Goal: Register for event/course

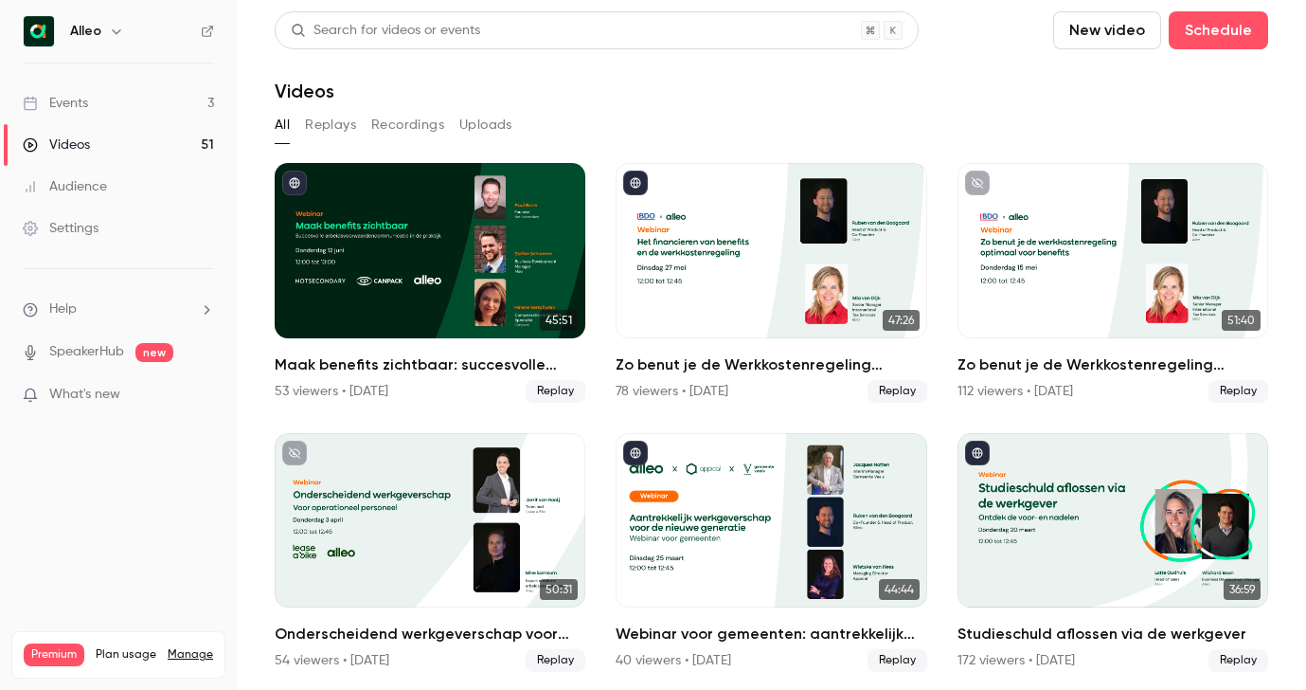
click at [163, 99] on link "Events 3" at bounding box center [118, 103] width 237 height 42
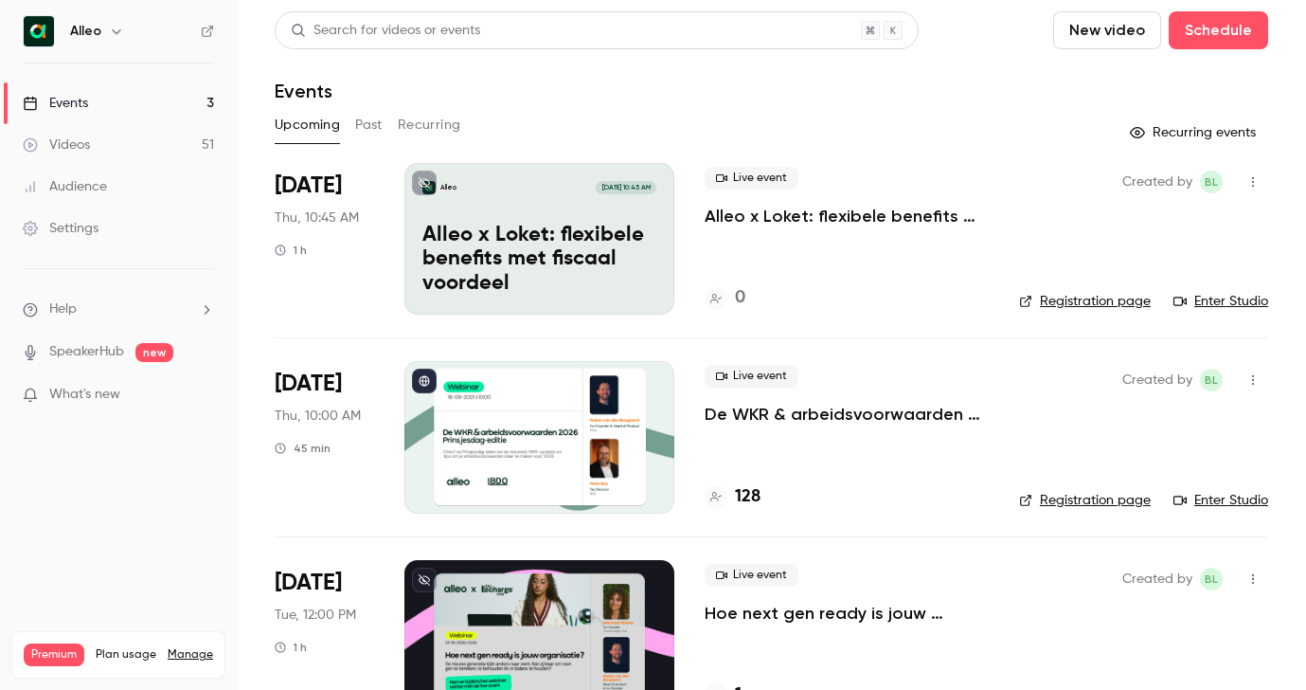
click at [828, 423] on p "De WKR & arbeidsvoorwaarden 2026 - [DATE] editie" at bounding box center [847, 414] width 284 height 23
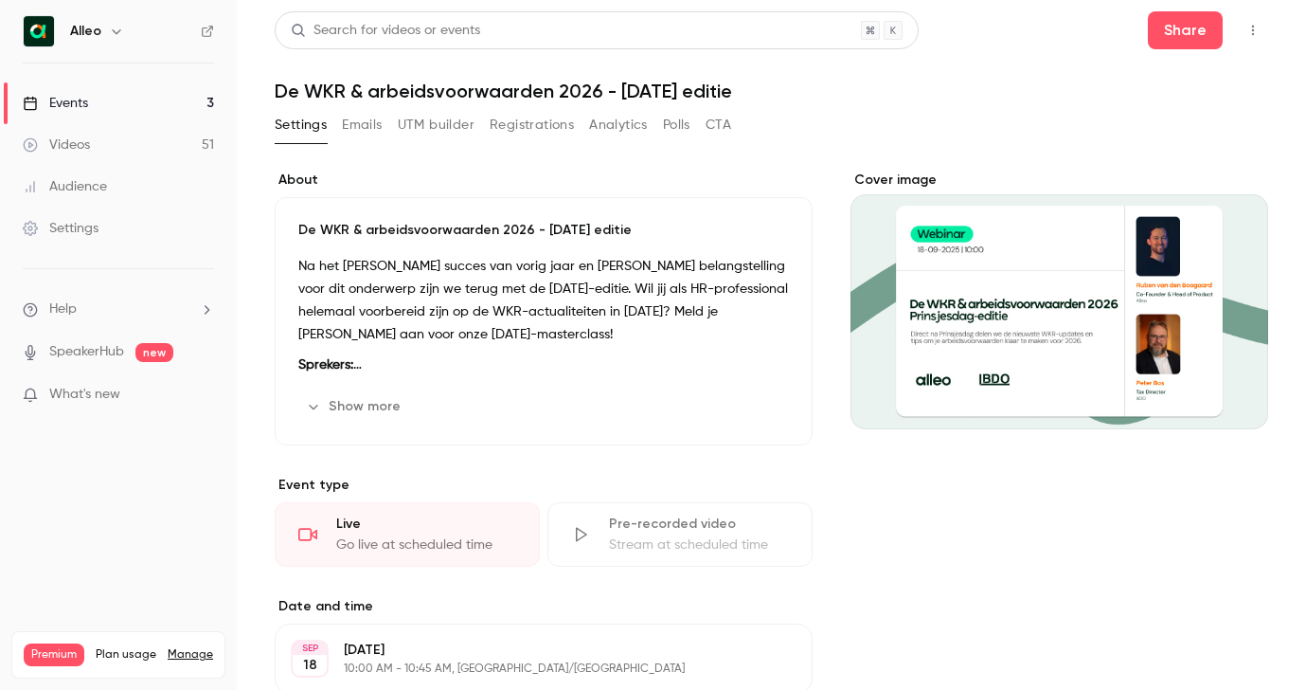
click at [516, 129] on button "Registrations" at bounding box center [532, 125] width 84 height 30
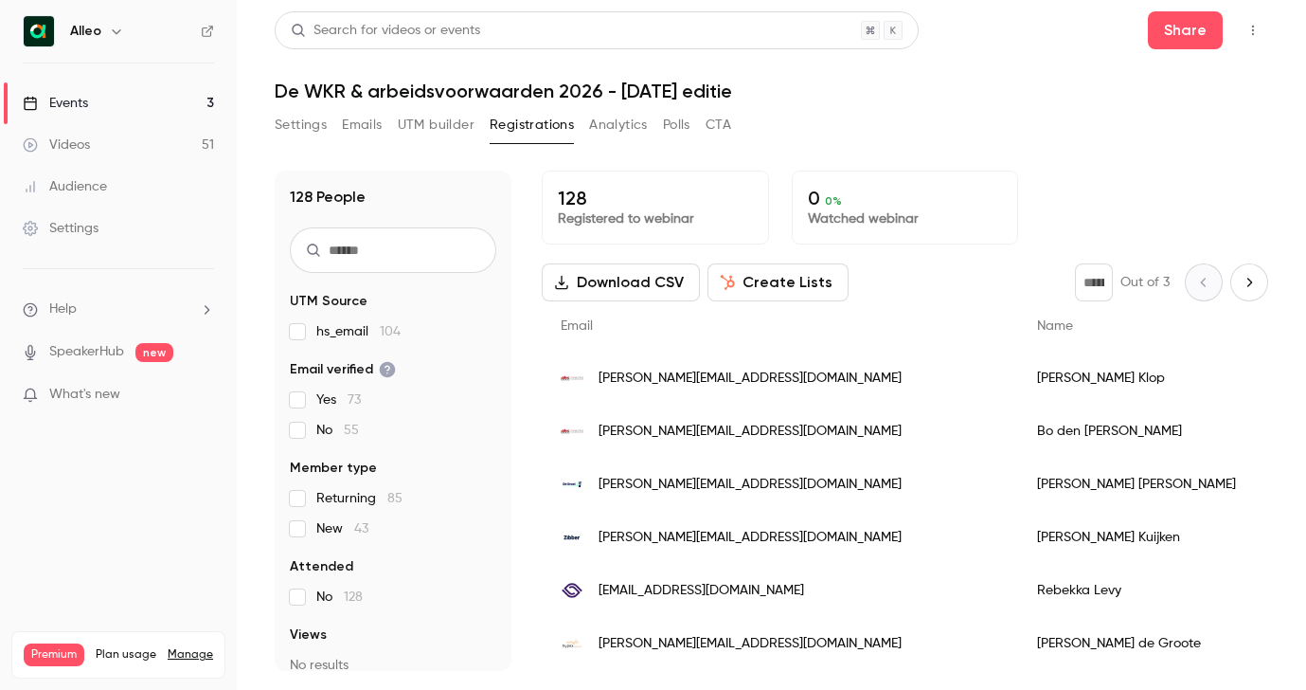
click at [111, 95] on link "Events 3" at bounding box center [118, 103] width 237 height 42
